Goal: Information Seeking & Learning: Learn about a topic

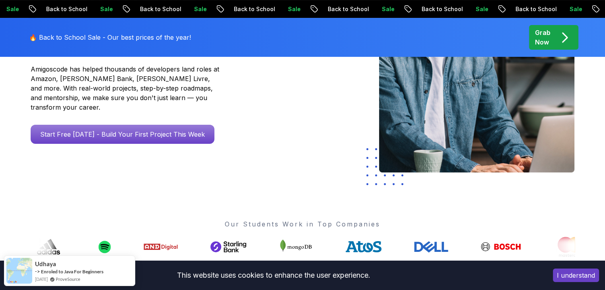
scroll to position [89, 0]
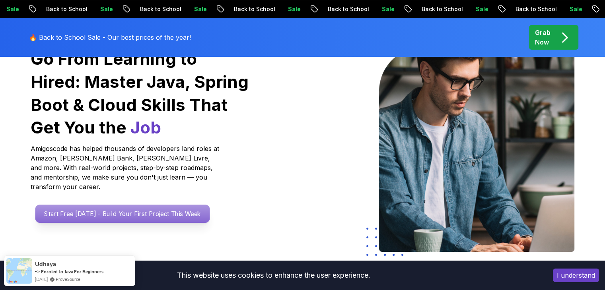
click at [113, 205] on p "Start Free Today - Build Your First Project This Week" at bounding box center [122, 214] width 175 height 18
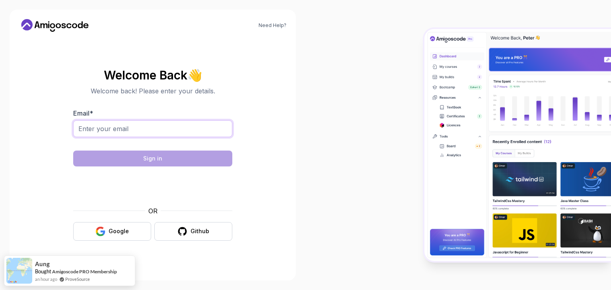
click at [112, 128] on input "Email *" at bounding box center [152, 128] width 159 height 17
click at [420, 82] on body "Need Help? Welcome Back 👋 Welcome back! Please enter your details. Email * Sign…" at bounding box center [305, 145] width 611 height 290
click at [91, 127] on input "Email *" at bounding box center [152, 128] width 159 height 17
type input "K"
click at [81, 131] on input "Kangare811@gmail.com" at bounding box center [152, 128] width 159 height 17
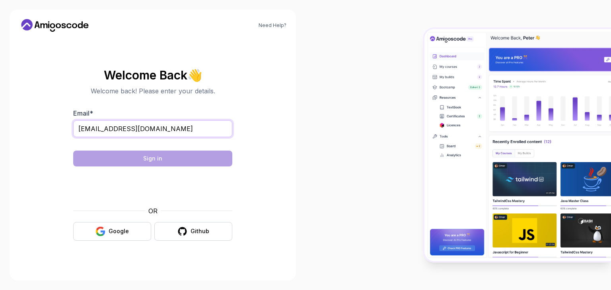
type input "omkangare811@gmail.com"
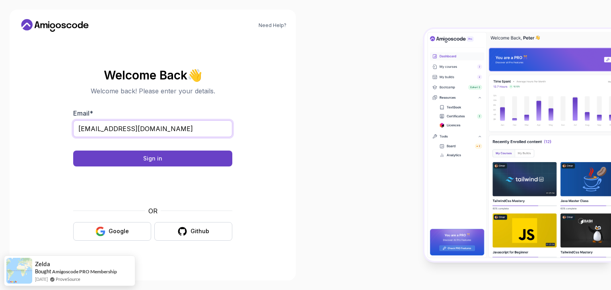
drag, startPoint x: 172, startPoint y: 125, endPoint x: 73, endPoint y: 136, distance: 99.2
click at [73, 136] on div "omkangare811@gmail.com" at bounding box center [152, 132] width 159 height 25
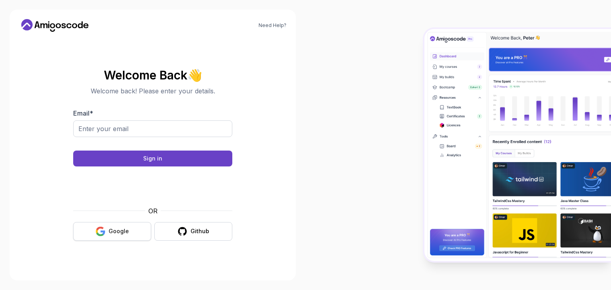
drag, startPoint x: 102, startPoint y: 221, endPoint x: 108, endPoint y: 229, distance: 9.9
click at [108, 229] on button "Google" at bounding box center [112, 231] width 78 height 19
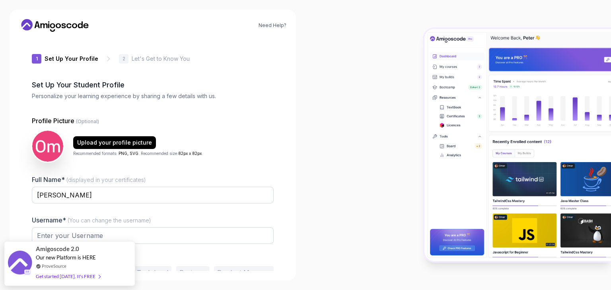
type input "zestygecko44dd8"
click at [60, 270] on div "Get started [DATE]. It's FREE" at bounding box center [68, 272] width 64 height 9
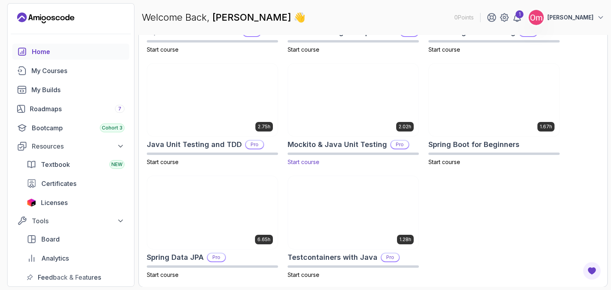
scroll to position [271, 0]
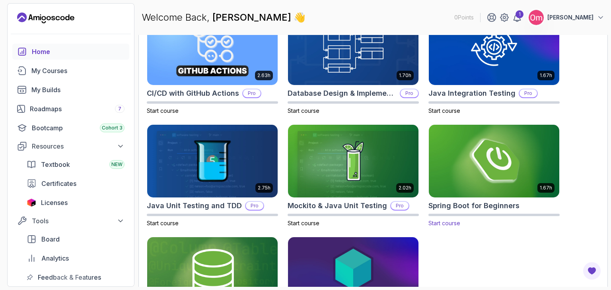
click at [477, 163] on img at bounding box center [494, 161] width 137 height 77
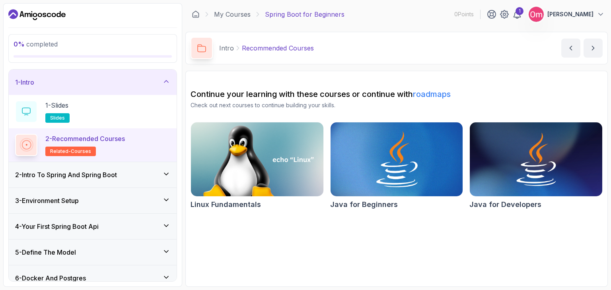
click at [392, 173] on img at bounding box center [396, 159] width 139 height 78
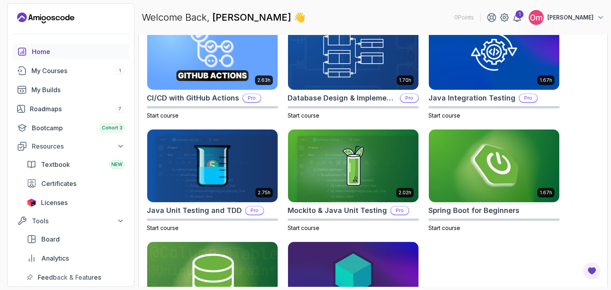
scroll to position [274, 0]
click at [487, 179] on img at bounding box center [494, 166] width 137 height 77
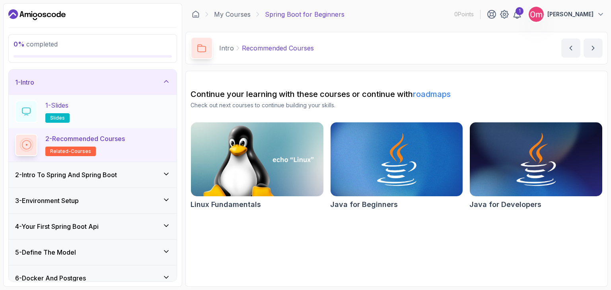
click at [30, 111] on icon at bounding box center [26, 111] width 8 height 7
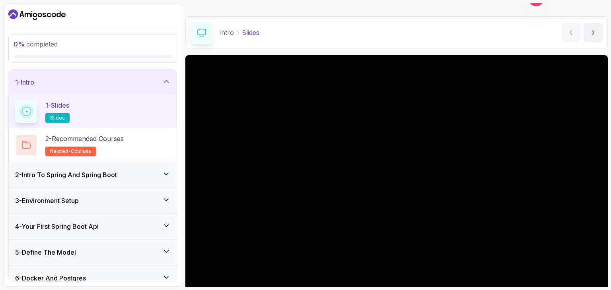
scroll to position [76, 0]
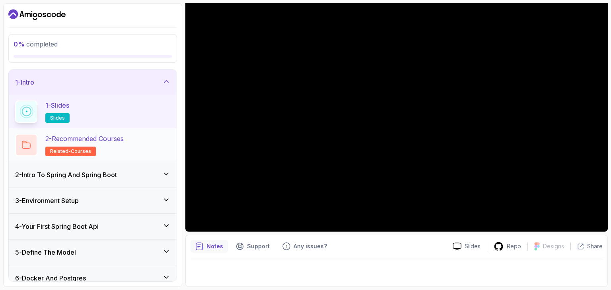
click at [93, 138] on p "2 - Recommended Courses" at bounding box center [84, 139] width 78 height 10
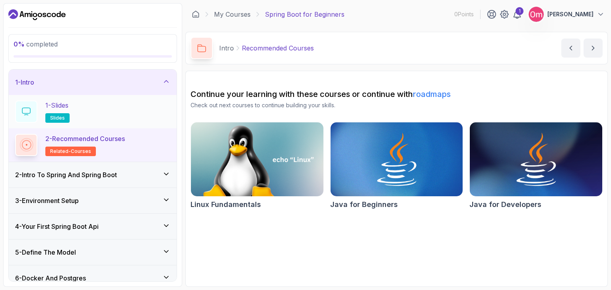
click at [93, 138] on p "2 - Recommended Courses" at bounding box center [85, 139] width 80 height 10
click at [152, 176] on div "2 - Intro To Spring And Spring Boot" at bounding box center [92, 175] width 155 height 10
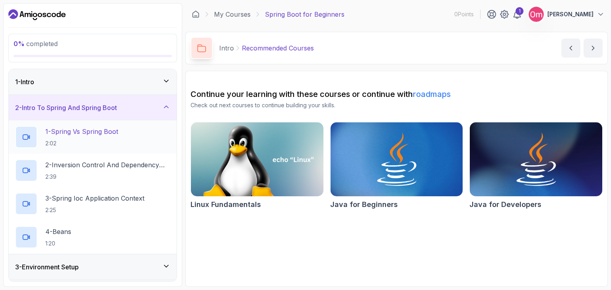
click at [88, 131] on p "1 - Spring Vs Spring Boot" at bounding box center [81, 132] width 73 height 10
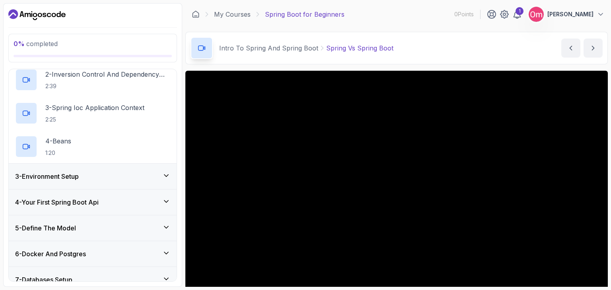
scroll to position [91, 0]
click at [138, 165] on div "3 - Environment Setup" at bounding box center [93, 175] width 168 height 25
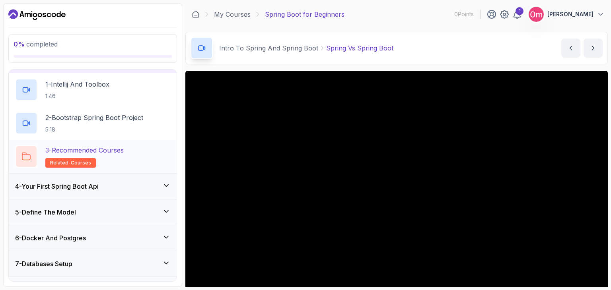
scroll to position [29, 0]
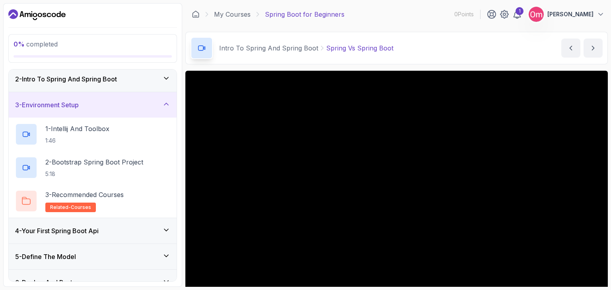
click at [155, 105] on div "3 - Environment Setup" at bounding box center [92, 105] width 155 height 10
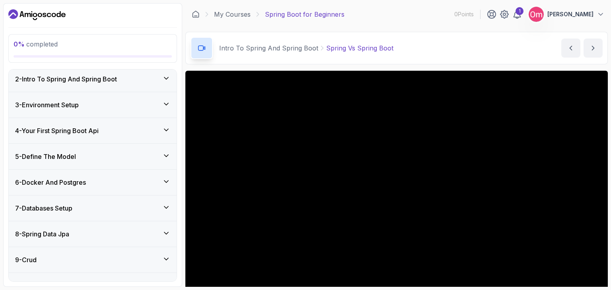
scroll to position [0, 0]
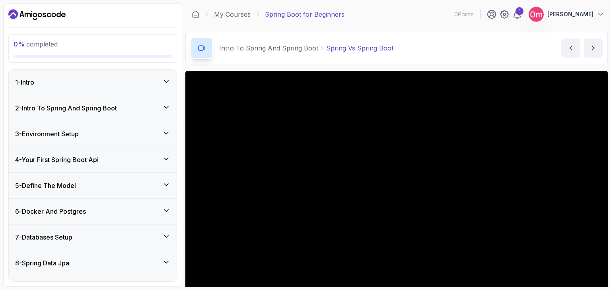
click at [161, 108] on div "2 - Intro To Spring And Spring Boot" at bounding box center [92, 108] width 155 height 10
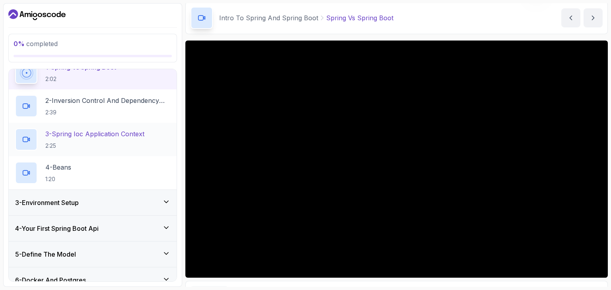
scroll to position [87, 0]
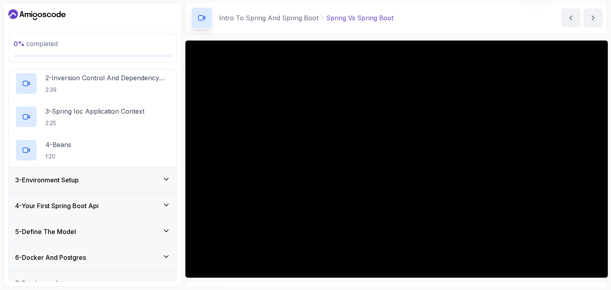
click at [122, 180] on div "3 - Environment Setup" at bounding box center [92, 180] width 155 height 10
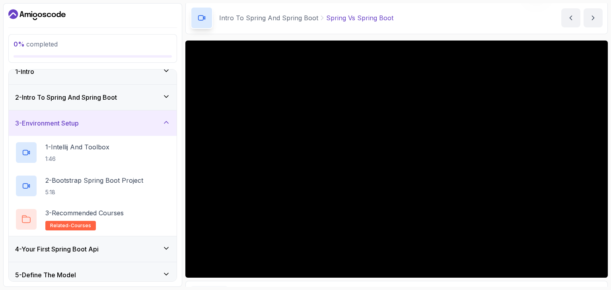
scroll to position [0, 0]
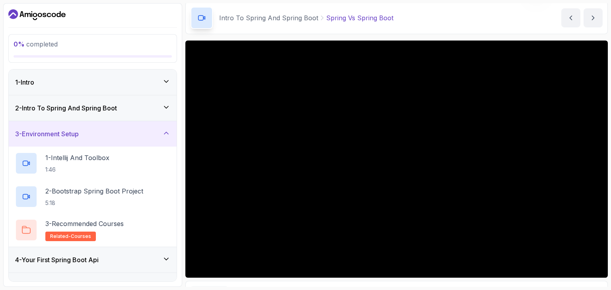
click at [152, 105] on div "2 - Intro To Spring And Spring Boot" at bounding box center [92, 108] width 155 height 10
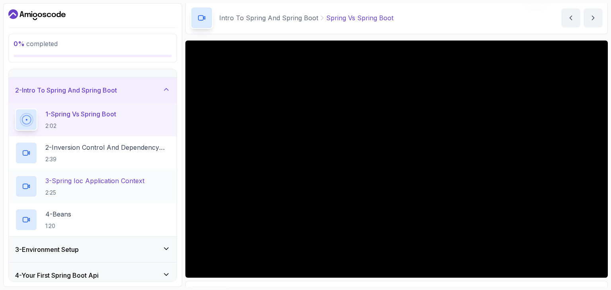
scroll to position [17, 0]
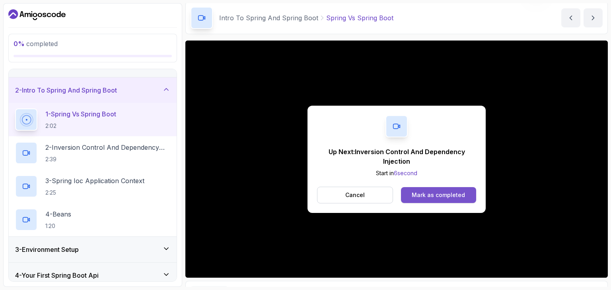
click at [443, 194] on div "Mark as completed" at bounding box center [438, 195] width 53 height 8
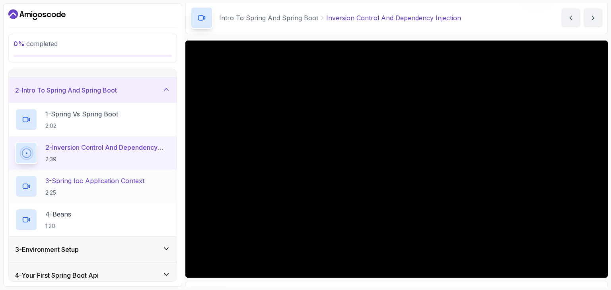
click at [96, 174] on div "3 - Spring Ioc Application Context 2:25" at bounding box center [93, 186] width 168 height 33
click at [96, 176] on p "3 - Spring Ioc Application Context" at bounding box center [94, 181] width 99 height 10
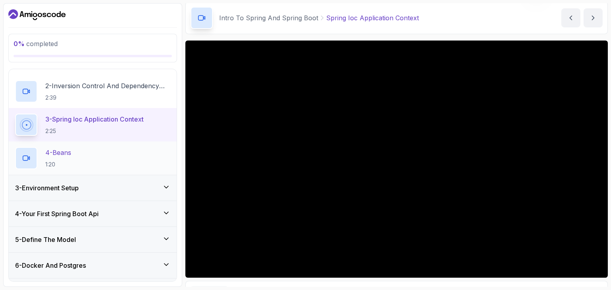
scroll to position [80, 0]
click at [152, 184] on div "3 - Environment Setup" at bounding box center [92, 188] width 155 height 10
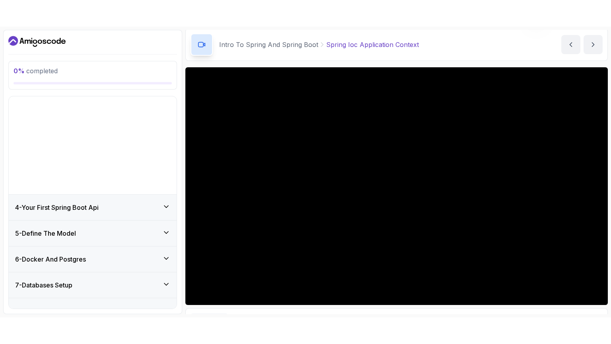
scroll to position [58, 0]
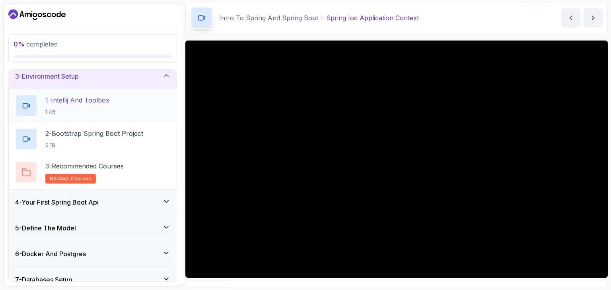
click at [100, 103] on p "1 - Intellij And Toolbox" at bounding box center [77, 100] width 64 height 10
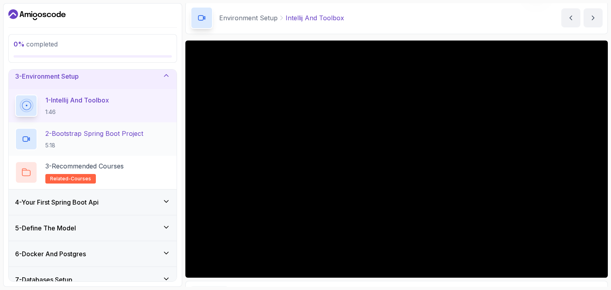
click at [122, 135] on p "2 - Bootstrap Spring Boot Project" at bounding box center [94, 134] width 98 height 10
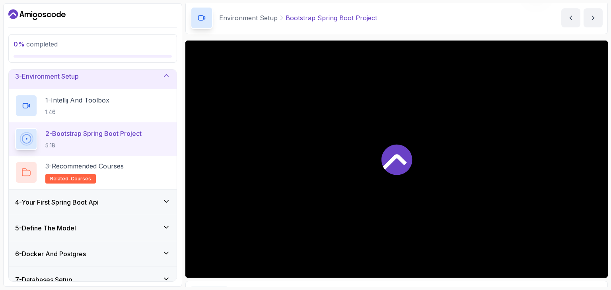
click at [122, 135] on p "2 - Bootstrap Spring Boot Project" at bounding box center [93, 134] width 96 height 10
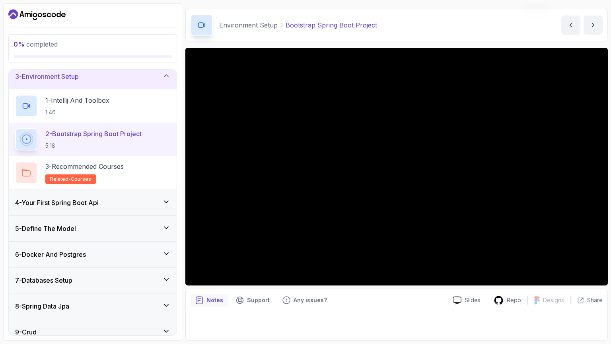
scroll to position [23, 0]
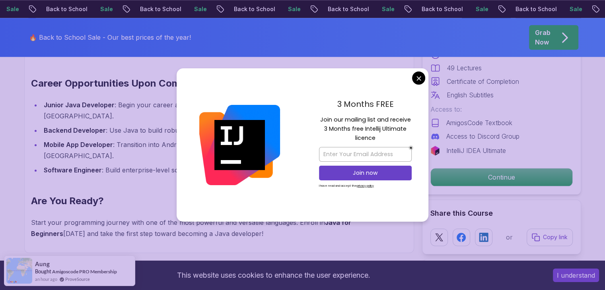
scroll to position [940, 0]
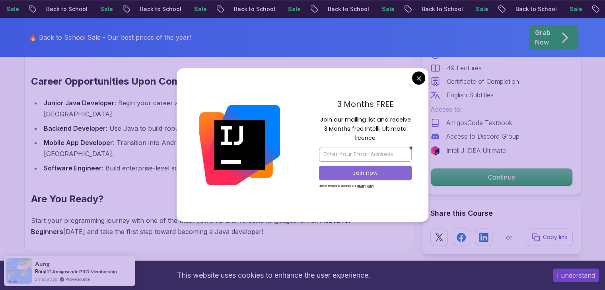
click at [366, 173] on p "Join now" at bounding box center [365, 173] width 75 height 8
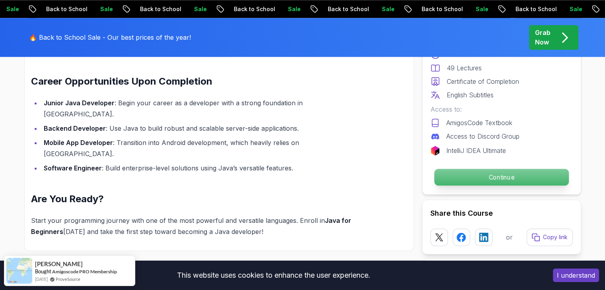
click at [470, 174] on p "Continue" at bounding box center [501, 177] width 134 height 17
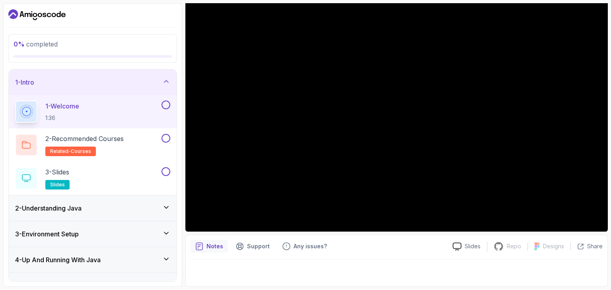
scroll to position [68, 0]
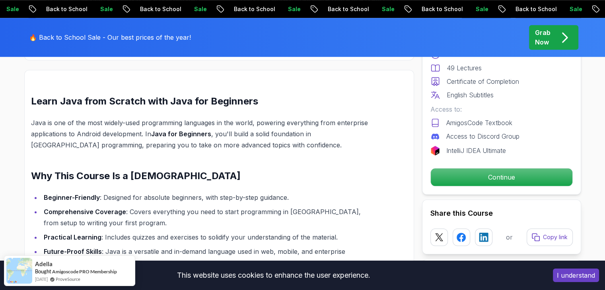
scroll to position [721, 0]
